Goal: Task Accomplishment & Management: Use online tool/utility

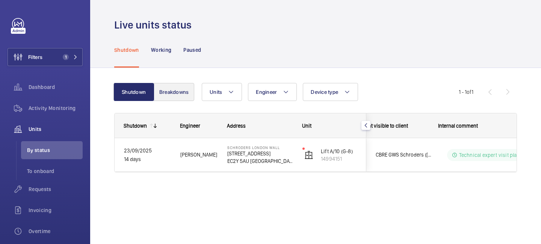
scroll to position [0, 196]
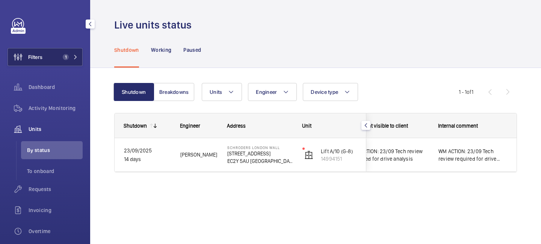
click at [69, 60] on button "Filters 1" at bounding box center [45, 57] width 75 height 18
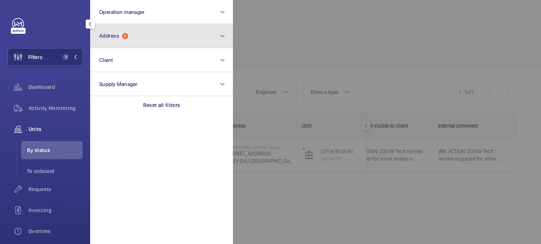
click at [131, 44] on button "Address 1" at bounding box center [161, 36] width 143 height 24
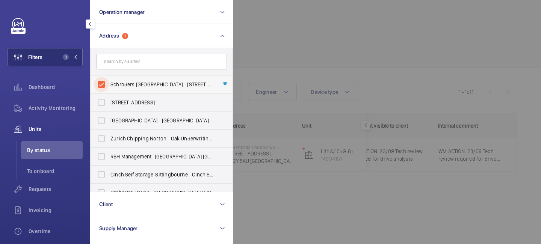
click at [105, 83] on input "Schroders [GEOGRAPHIC_DATA] - [STREET_ADDRESS]" at bounding box center [101, 84] width 15 height 15
checkbox input "false"
click at [124, 61] on input "text" at bounding box center [161, 62] width 131 height 16
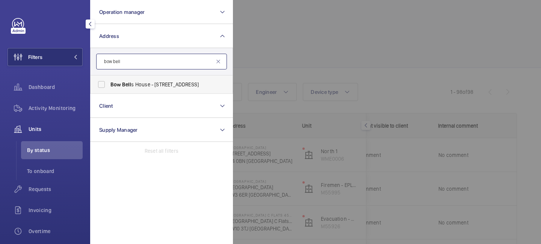
type input "bow bell"
click at [125, 87] on span "Bell" at bounding box center [126, 85] width 9 height 6
click at [109, 87] on input "Bow Bell s House - [STREET_ADDRESS]" at bounding box center [101, 84] width 15 height 15
checkbox input "true"
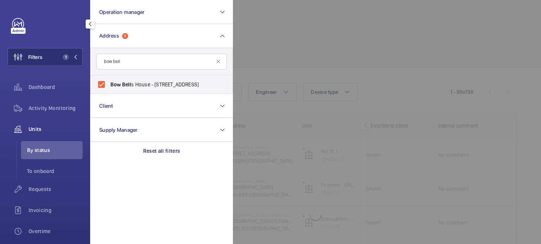
click at [258, 46] on div at bounding box center [503, 122] width 541 height 244
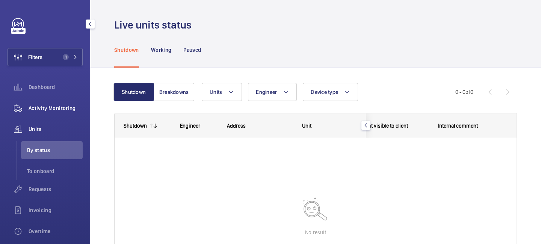
click at [46, 108] on span "Activity Monitoring" at bounding box center [56, 108] width 54 height 8
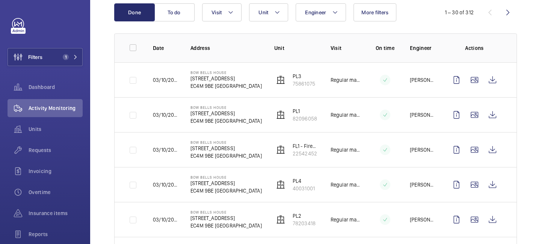
scroll to position [89, 0]
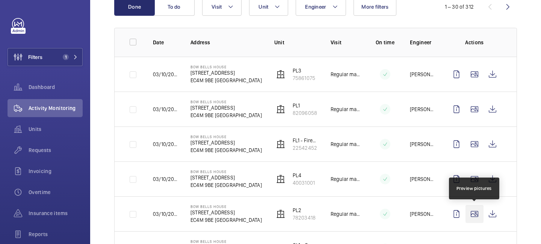
click at [474, 212] on wm-front-icon-button at bounding box center [474, 214] width 18 height 18
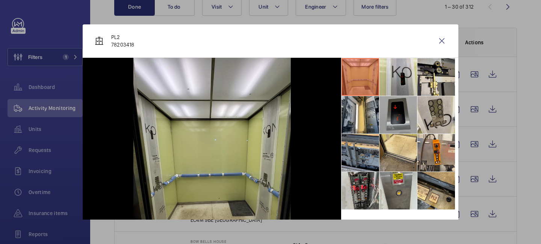
click at [396, 123] on li at bounding box center [398, 115] width 38 height 38
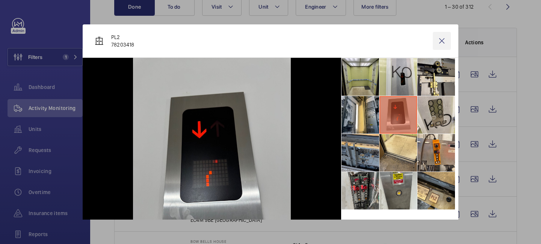
click at [441, 42] on wm-front-icon-button at bounding box center [442, 41] width 18 height 18
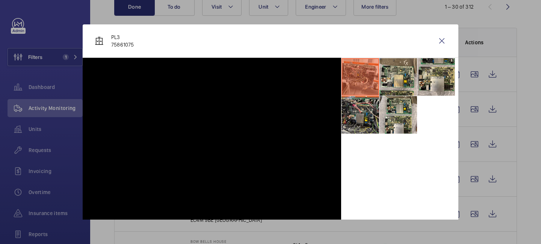
scroll to position [473, 0]
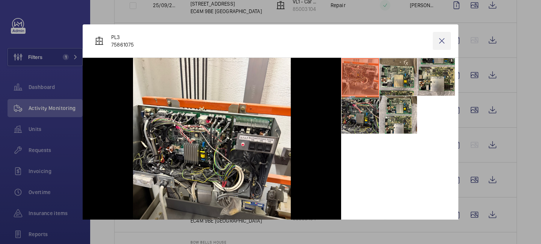
click at [438, 41] on wm-front-icon-button at bounding box center [442, 41] width 18 height 18
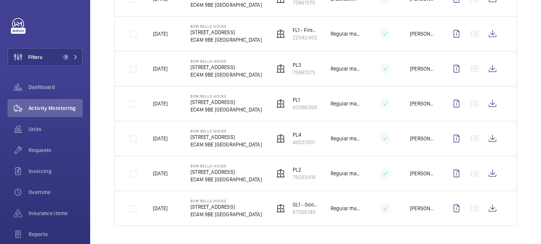
scroll to position [0, 0]
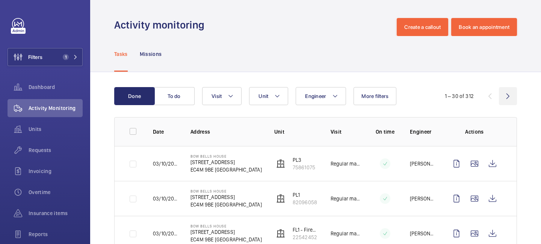
click at [505, 97] on wm-front-icon-button at bounding box center [508, 96] width 18 height 18
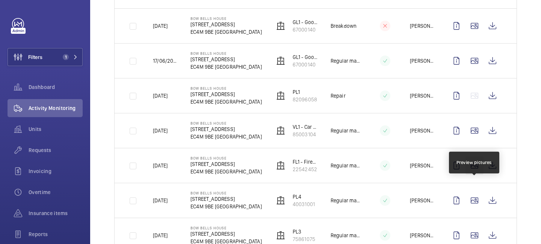
scroll to position [845, 0]
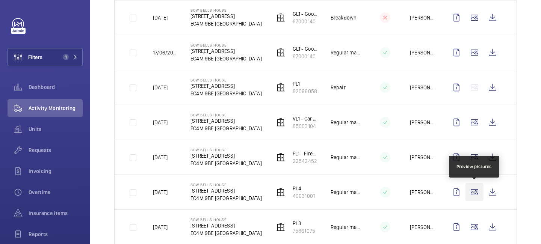
click at [475, 190] on wm-front-icon-button at bounding box center [474, 192] width 18 height 18
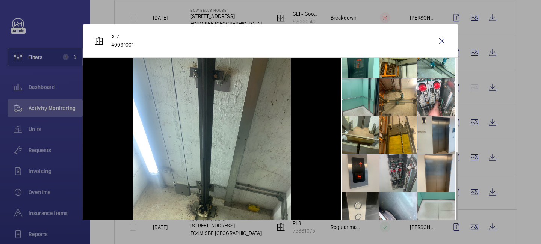
scroll to position [48, 0]
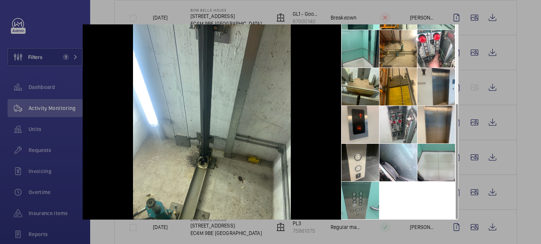
click at [367, 189] on li at bounding box center [360, 201] width 38 height 38
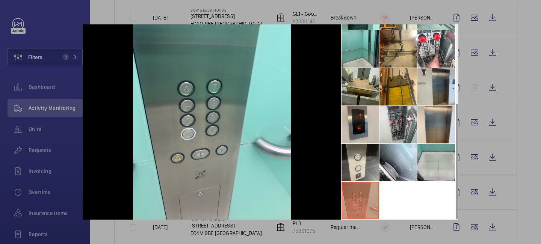
click at [471, 207] on div at bounding box center [270, 122] width 541 height 244
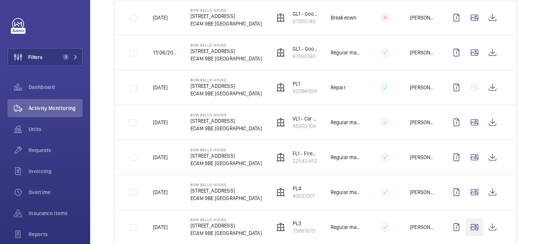
click at [474, 227] on wm-front-icon-button at bounding box center [474, 227] width 18 height 18
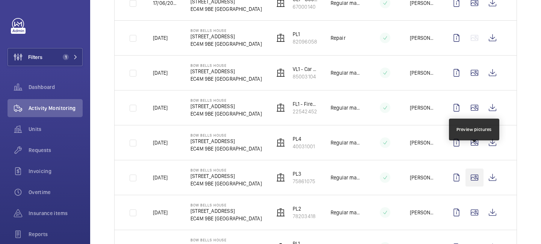
scroll to position [917, 0]
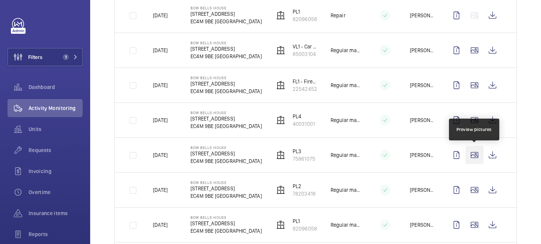
click at [474, 151] on wm-front-icon-button at bounding box center [474, 155] width 18 height 18
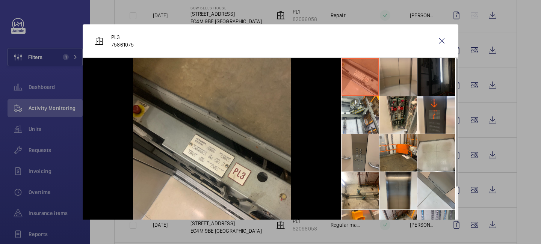
click at [363, 163] on li at bounding box center [360, 153] width 38 height 38
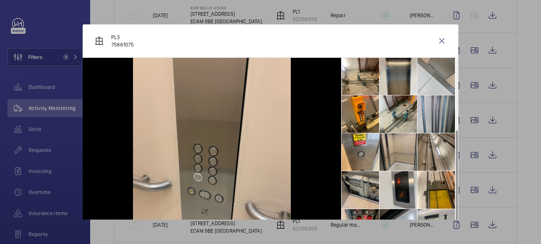
scroll to position [117, 0]
